Goal: Task Accomplishment & Management: Use online tool/utility

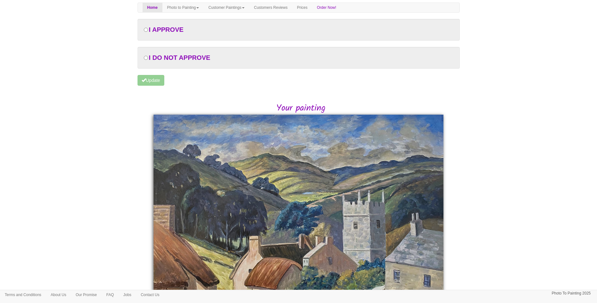
scroll to position [121, 0]
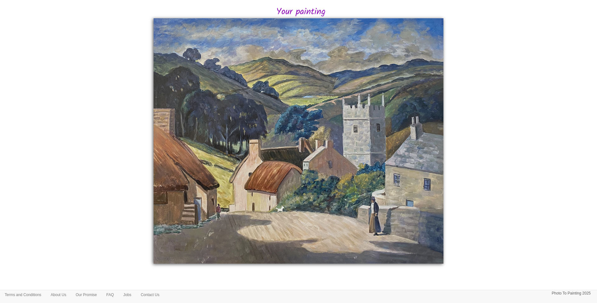
click at [509, 178] on body "Your painting - risk free Toggle navigation Menu Home Photo to Painting Photo t…" at bounding box center [298, 92] width 597 height 421
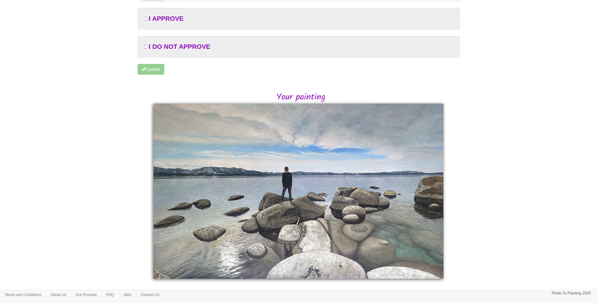
scroll to position [51, 0]
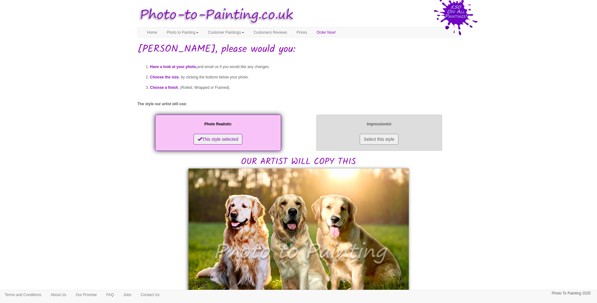
click at [398, 122] on p "Impressionist" at bounding box center [379, 124] width 113 height 7
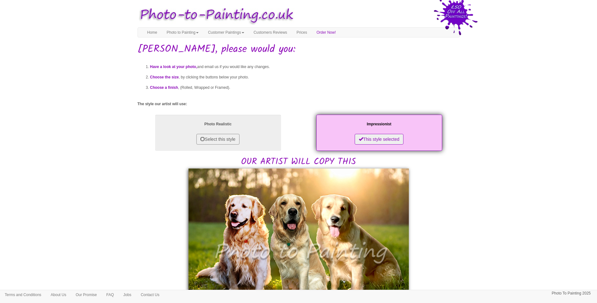
click at [244, 157] on div "Photo Realistic Select this style" at bounding box center [218, 132] width 161 height 49
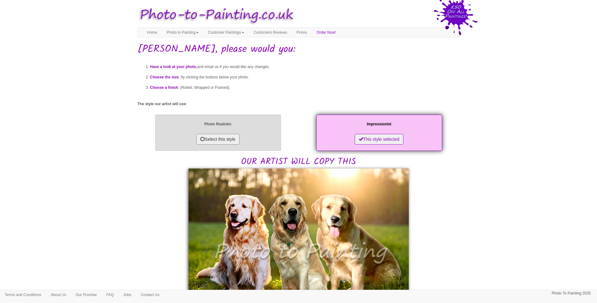
click at [246, 136] on div "Photo Realistic Select this style" at bounding box center [218, 133] width 126 height 36
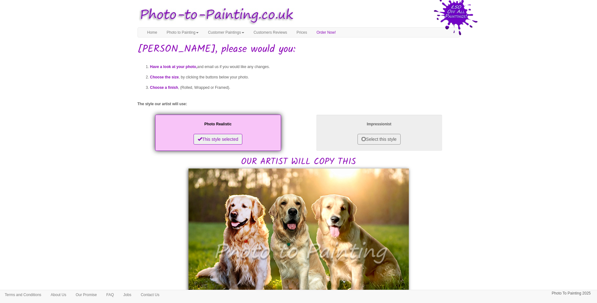
click at [502, 228] on body "Your painting - risk free Toggle navigation Menu Home Photo to Painting Photo t…" at bounding box center [298, 301] width 597 height 596
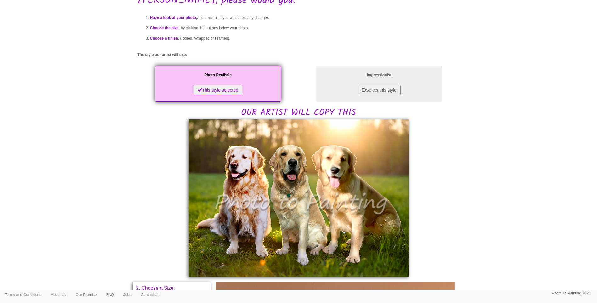
scroll to position [105, 0]
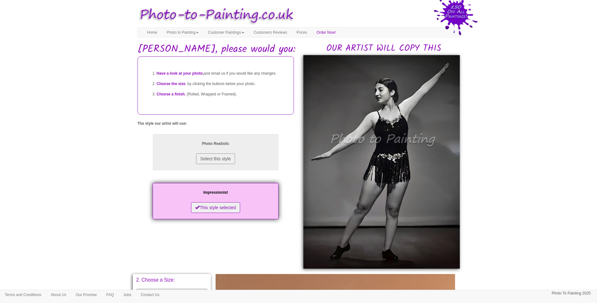
click at [544, 200] on body "Your painting - risk free Toggle navigation Menu Home Photo to Painting Photo t…" at bounding box center [298, 272] width 597 height 539
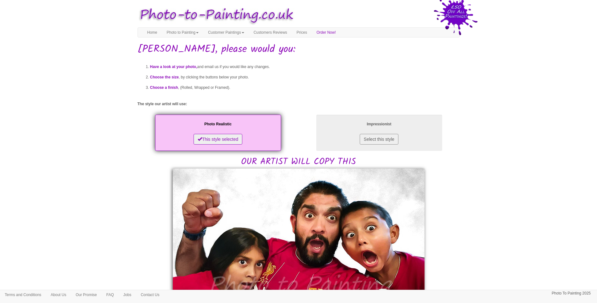
click at [468, 185] on body "Your painting - risk free Toggle navigation Menu Home Photo to Painting Photo t…" at bounding box center [298, 300] width 597 height 595
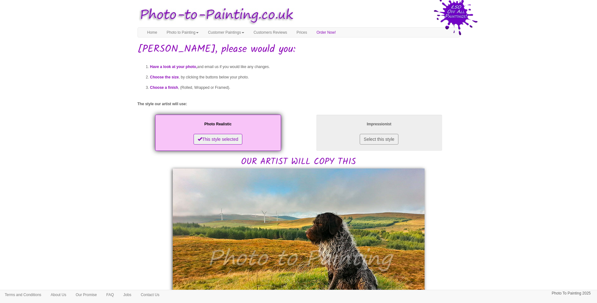
click at [555, 194] on body "Your painting - risk free Toggle navigation Menu Home Photo to Painting Photo t…" at bounding box center [298, 301] width 597 height 597
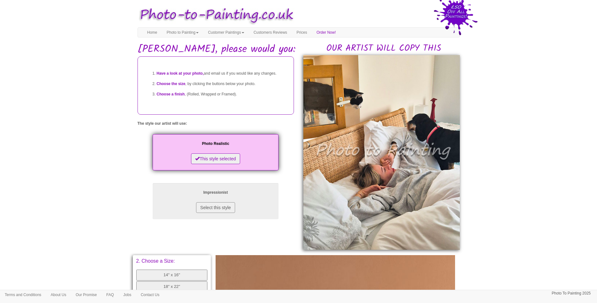
click at [483, 215] on body "Your painting - risk free Toggle navigation Menu Home Photo to Painting Photo t…" at bounding box center [298, 263] width 597 height 520
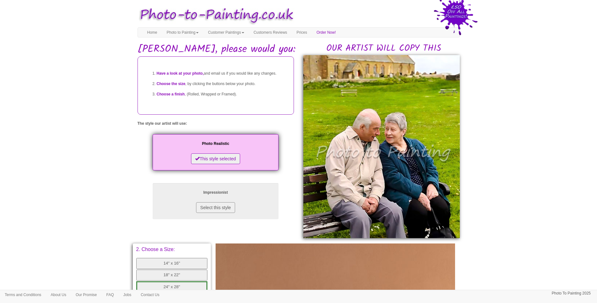
click at [542, 218] on body "Your painting - risk free Toggle navigation Menu Home Photo to Painting Photo t…" at bounding box center [298, 257] width 597 height 508
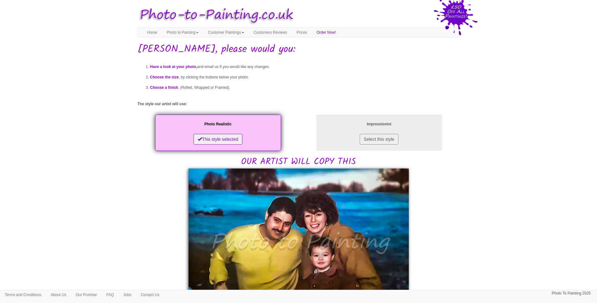
click at [499, 209] on body "Your painting - risk free Toggle navigation Menu Home Photo to Painting Photo t…" at bounding box center [298, 303] width 597 height 600
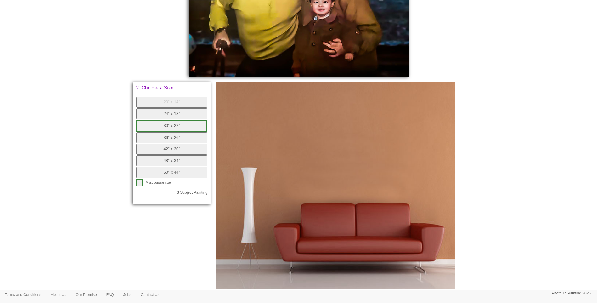
scroll to position [300, 0]
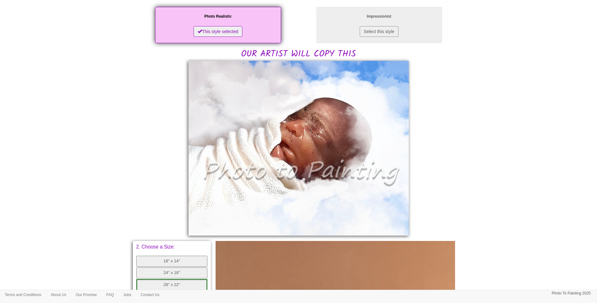
scroll to position [105, 0]
